Goal: Book appointment/travel/reservation

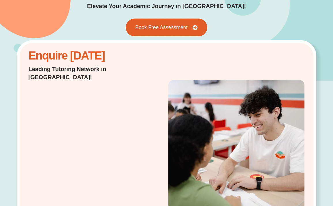
click at [165, 28] on span "Book Free Assessment" at bounding box center [161, 27] width 52 height 5
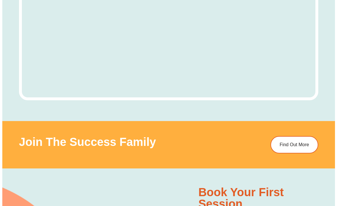
scroll to position [2761, 0]
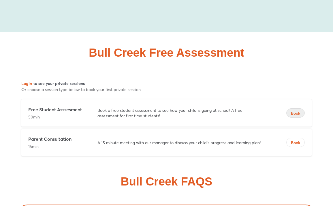
click at [296, 108] on button "Book" at bounding box center [295, 112] width 18 height 9
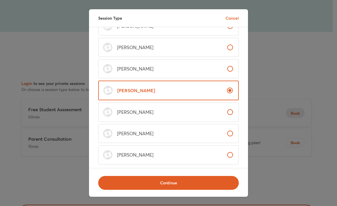
scroll to position [106, 0]
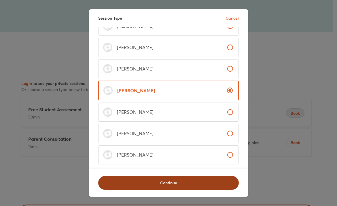
click at [162, 180] on span "Continue" at bounding box center [169, 183] width 126 height 6
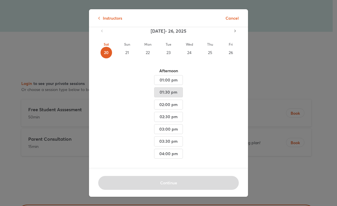
scroll to position [32, 0]
click at [164, 150] on span "04:00 pm" at bounding box center [168, 153] width 19 height 7
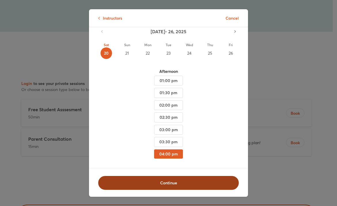
click at [165, 181] on span "Continue" at bounding box center [169, 183] width 126 height 6
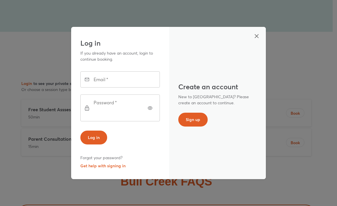
click at [97, 82] on input "text" at bounding box center [128, 79] width 64 height 16
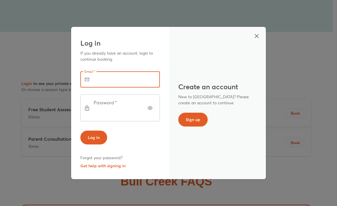
type input "**********"
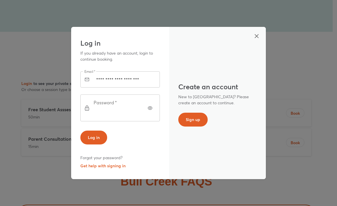
click at [93, 153] on span "Forgot your password?" at bounding box center [101, 157] width 42 height 8
click at [101, 161] on button "Get help with signing in" at bounding box center [102, 165] width 45 height 8
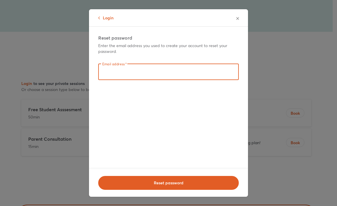
click at [110, 77] on input "text" at bounding box center [168, 72] width 141 height 16
type input "**********"
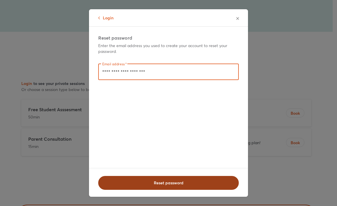
click at [137, 176] on button "Reset password" at bounding box center [168, 183] width 141 height 14
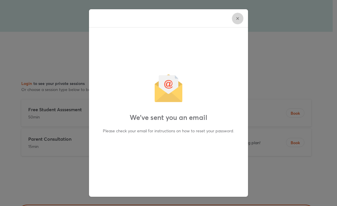
click at [236, 18] on icon "button" at bounding box center [238, 18] width 5 height 5
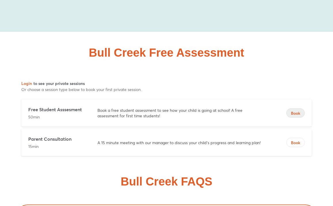
click at [295, 110] on span "Book" at bounding box center [296, 113] width 18 height 6
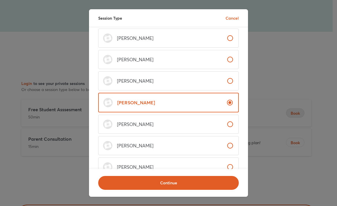
scroll to position [86, 0]
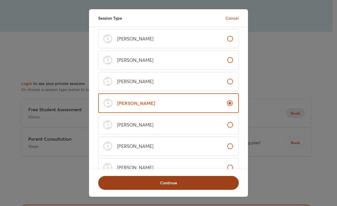
click at [167, 180] on span "Continue" at bounding box center [169, 183] width 126 height 6
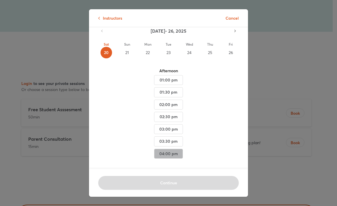
click at [170, 150] on span "04:00 pm" at bounding box center [168, 153] width 19 height 7
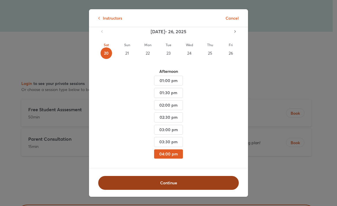
click at [167, 180] on span "Continue" at bounding box center [169, 183] width 126 height 6
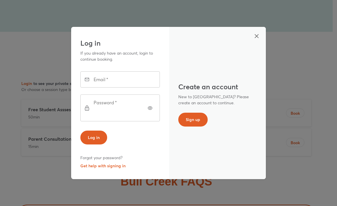
click at [98, 84] on input "text" at bounding box center [128, 79] width 64 height 16
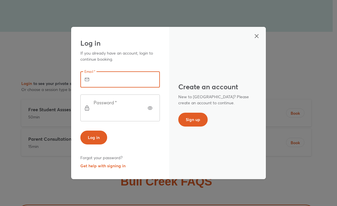
type input "**********"
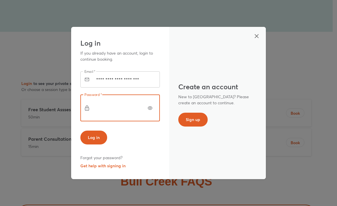
click at [80, 130] on button "Log in" at bounding box center [93, 137] width 27 height 14
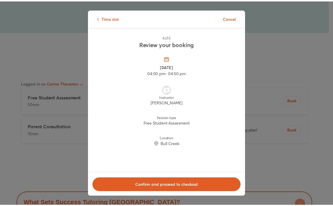
scroll to position [2767, 0]
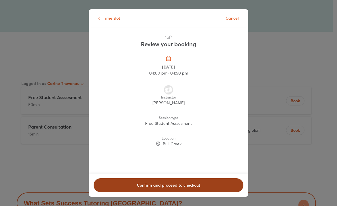
click at [136, 183] on span "Confirm and proceed to checkout" at bounding box center [168, 185] width 135 height 6
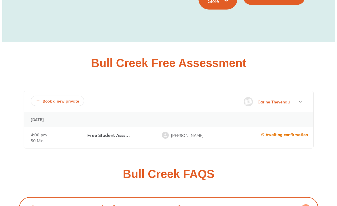
scroll to position [2757, 0]
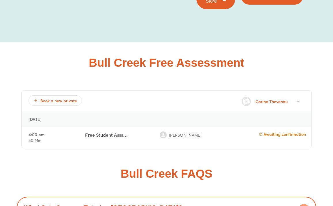
click at [290, 131] on p "Awaiting confirmation" at bounding box center [282, 133] width 47 height 5
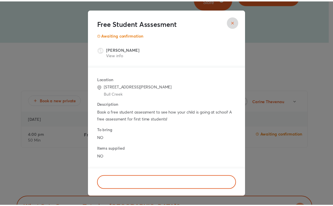
scroll to position [0, 0]
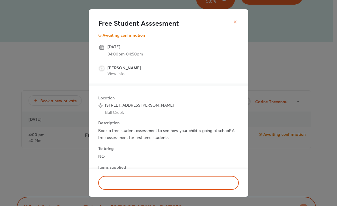
click at [235, 23] on icon "close" at bounding box center [235, 22] width 5 height 5
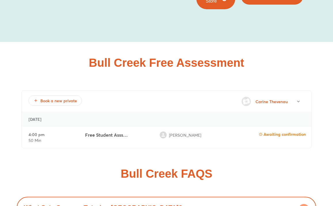
click at [118, 131] on p "Free Student Asssesment" at bounding box center [106, 134] width 43 height 7
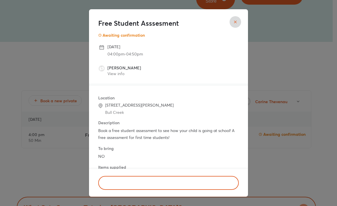
click at [101, 48] on icon at bounding box center [101, 47] width 7 height 7
click at [237, 24] on icon "close" at bounding box center [235, 22] width 5 height 5
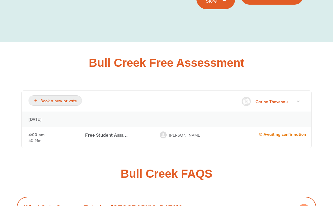
click at [46, 98] on span "Book a new private" at bounding box center [55, 101] width 44 height 6
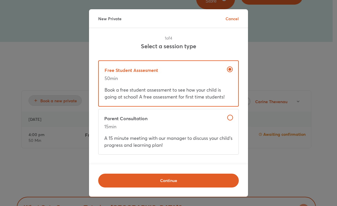
click at [233, 19] on span "Cancel" at bounding box center [232, 18] width 13 height 5
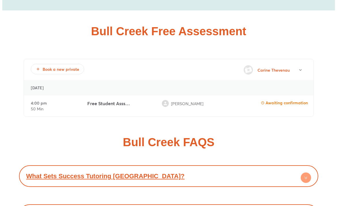
scroll to position [2738, 0]
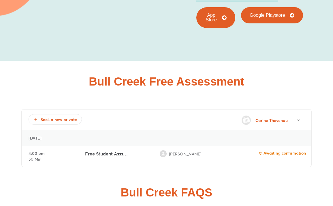
click at [292, 150] on p "Awaiting confirmation" at bounding box center [282, 152] width 47 height 5
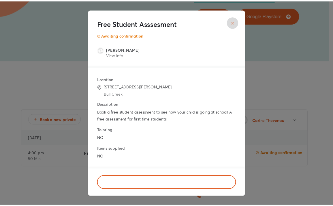
scroll to position [0, 0]
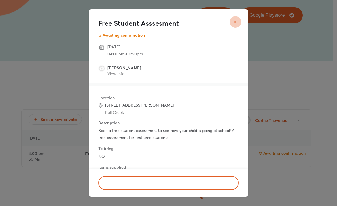
click at [232, 22] on button "close" at bounding box center [236, 22] width 12 height 12
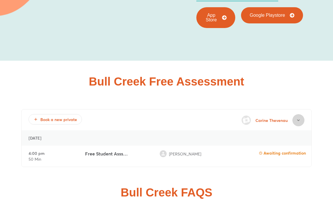
click at [299, 117] on icon "button" at bounding box center [298, 119] width 5 height 5
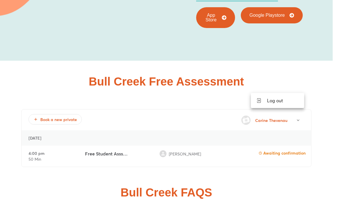
click at [77, 82] on div at bounding box center [168, 103] width 337 height 206
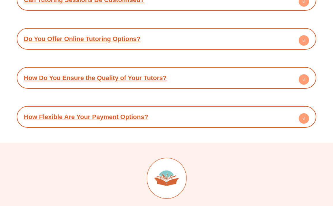
scroll to position [3040, 0]
